Goal: Task Accomplishment & Management: Manage account settings

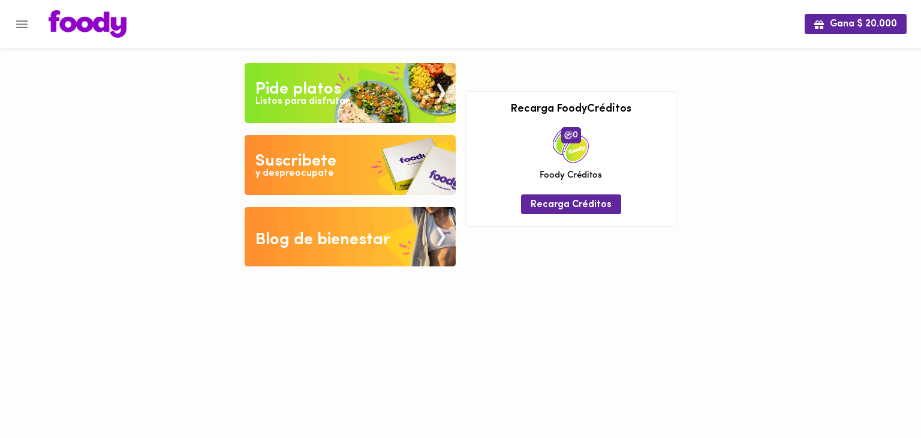
click at [26, 29] on icon "Menu" at bounding box center [21, 24] width 15 height 15
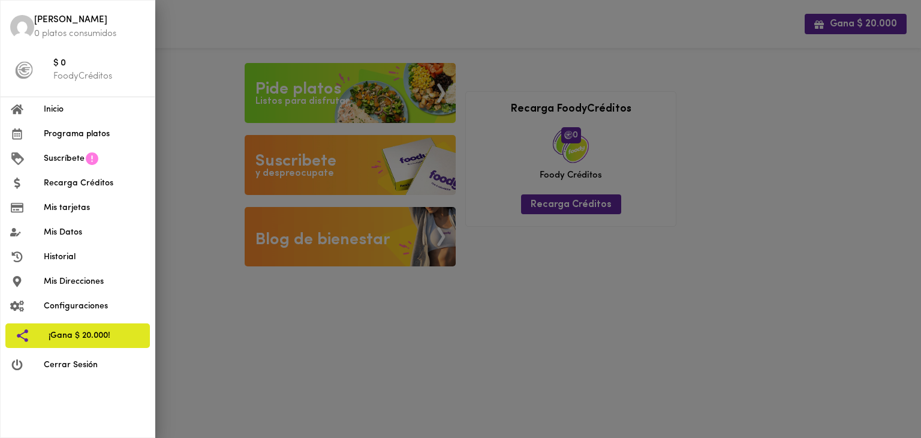
click at [81, 182] on span "Recarga Créditos" at bounding box center [94, 183] width 101 height 13
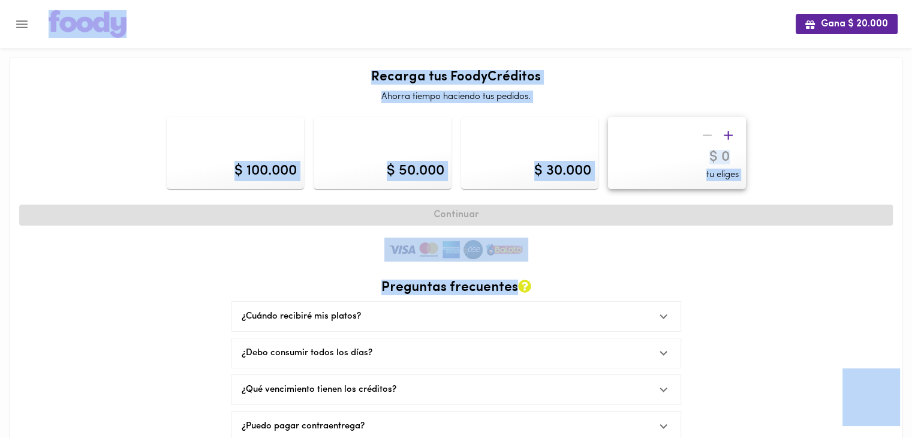
click at [25, 27] on icon "Menu" at bounding box center [21, 24] width 15 height 15
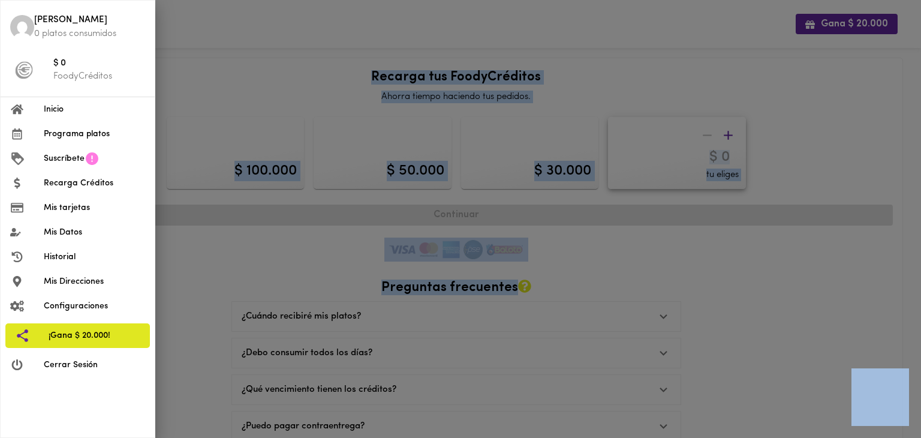
click at [70, 198] on li "Mis tarjetas" at bounding box center [78, 207] width 154 height 25
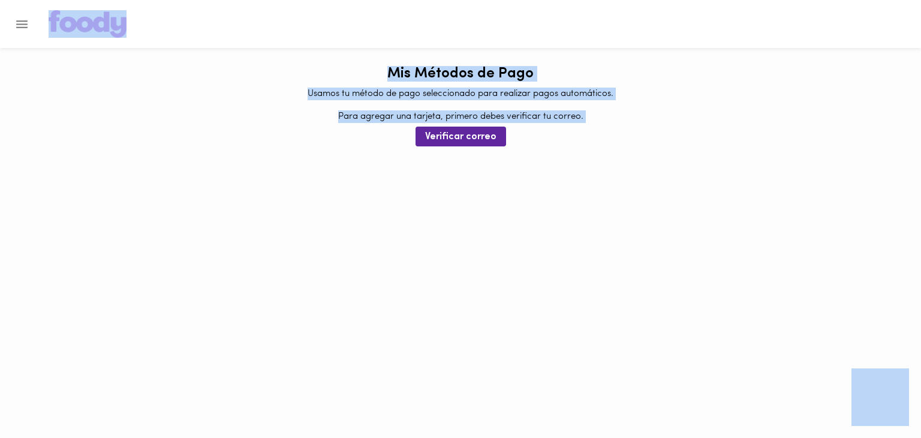
click at [520, 146] on html "Mis Métodos de Pago Usamos tu método de pago seleccionado para realizar pagos a…" at bounding box center [460, 73] width 921 height 146
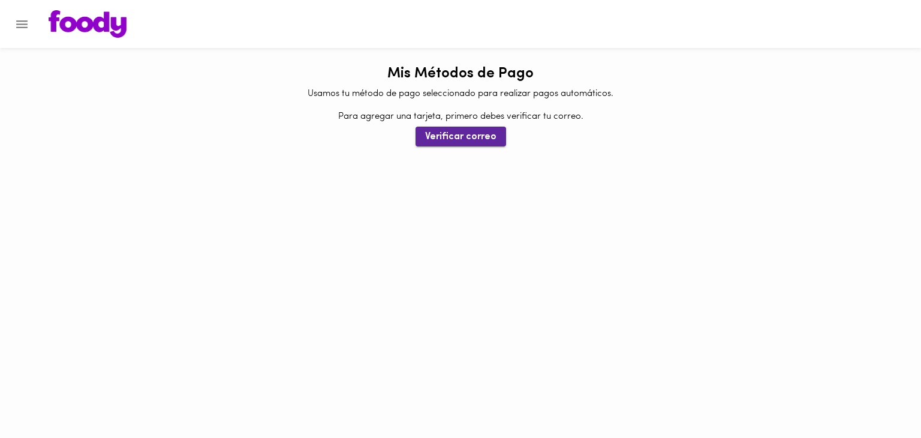
click at [451, 127] on button "Verificar correo" at bounding box center [460, 137] width 91 height 20
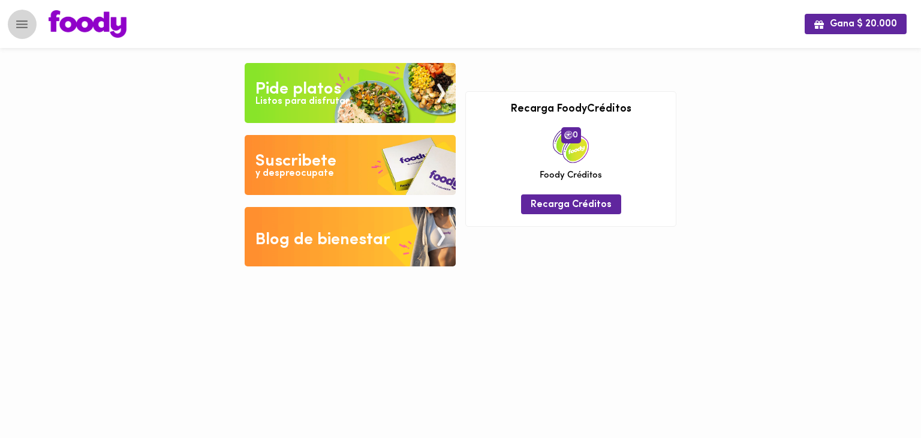
click at [19, 13] on button "Menu" at bounding box center [21, 24] width 29 height 29
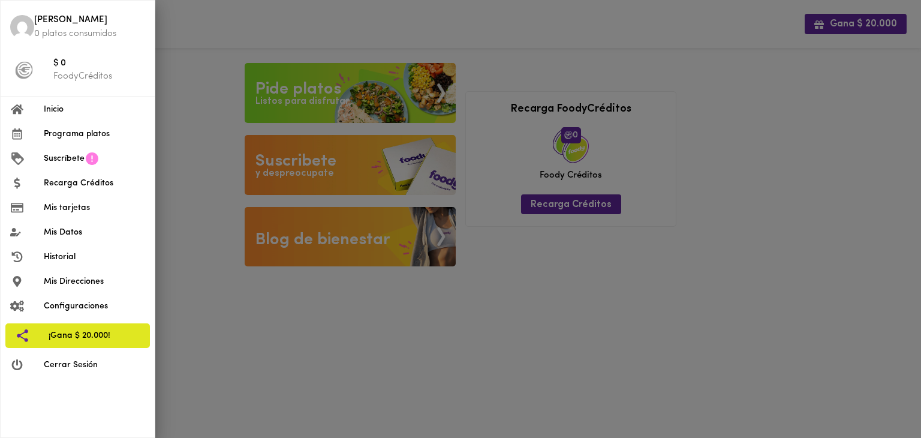
click at [86, 209] on span "Mis tarjetas" at bounding box center [94, 207] width 101 height 13
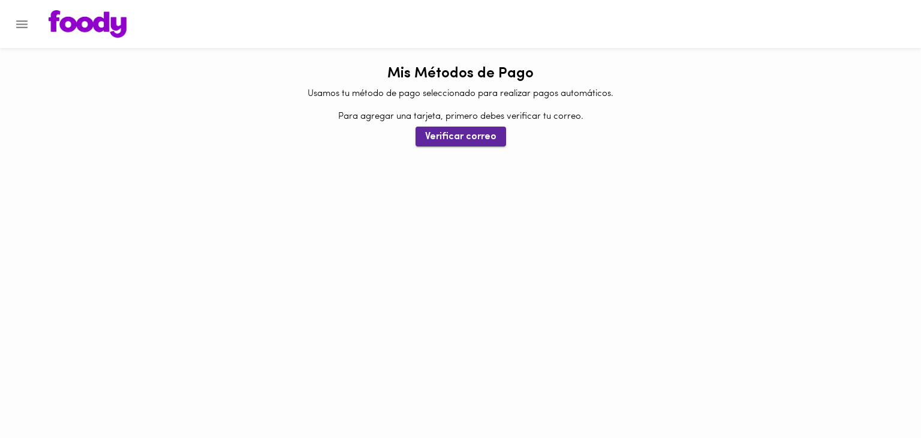
click at [457, 146] on button "Verificar correo" at bounding box center [460, 137] width 91 height 20
